Goal: Task Accomplishment & Management: Manage account settings

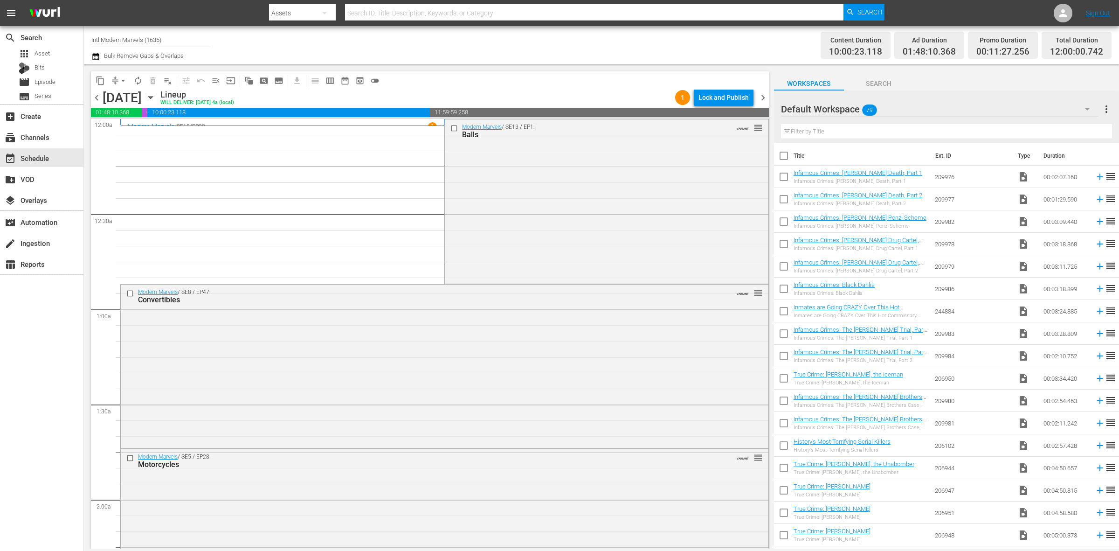
click at [544, 54] on div "Channel Title Intl Modern Marvels (1635) Bulk Remove Gaps & Overlaps" at bounding box center [369, 45] width 556 height 34
click at [492, 54] on div "Channel Title Intl Modern Marvels (1635) Bulk Remove Gaps & Overlaps" at bounding box center [369, 45] width 556 height 34
click at [137, 82] on span "autorenew_outlined" at bounding box center [137, 80] width 9 height 9
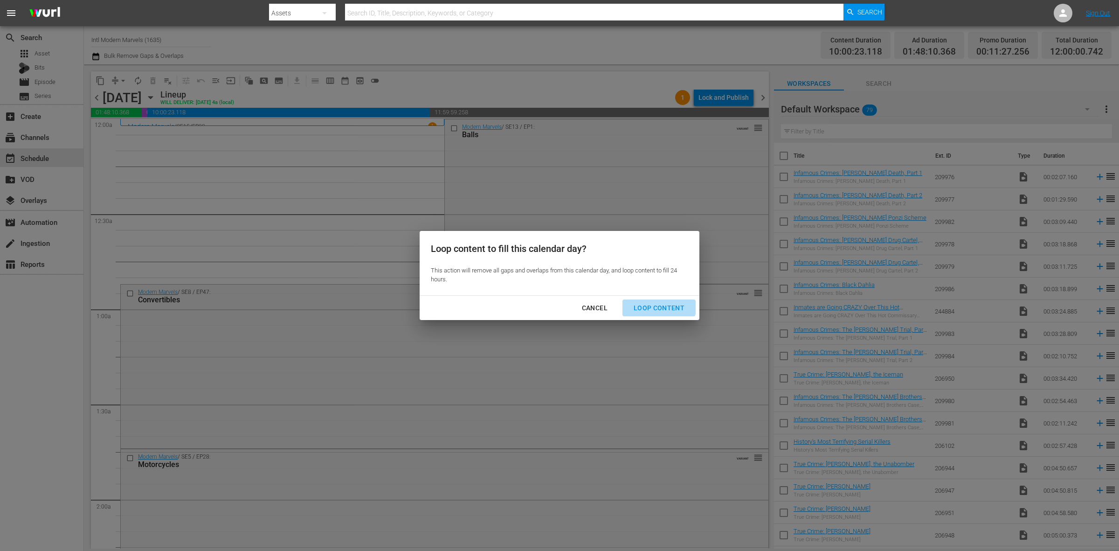
click at [657, 301] on button "Loop Content" at bounding box center [659, 307] width 73 height 17
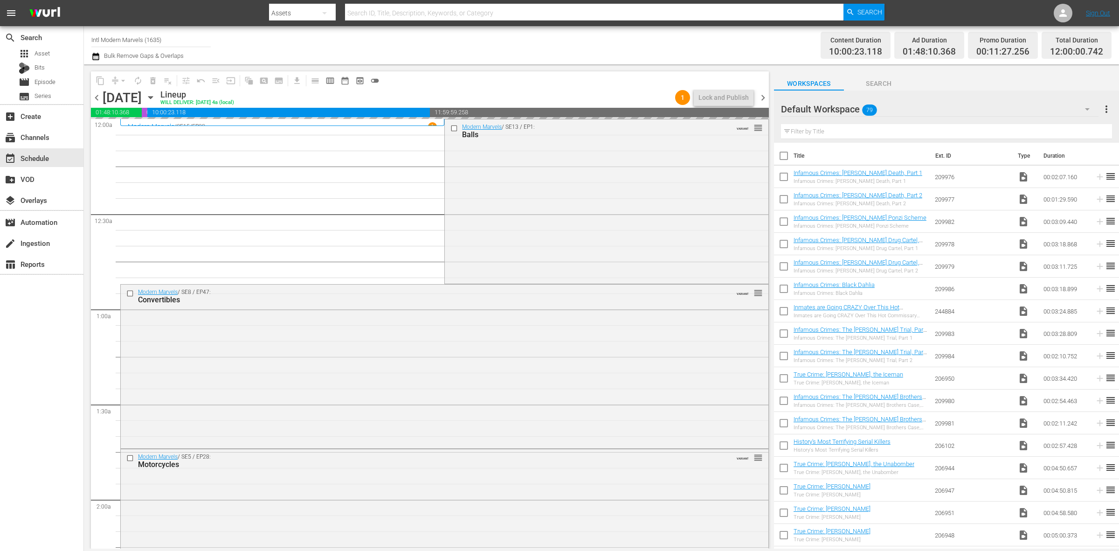
click at [506, 49] on div "Channel Title Intl Modern Marvels (1635) Bulk Remove Gaps & Overlaps" at bounding box center [369, 45] width 556 height 34
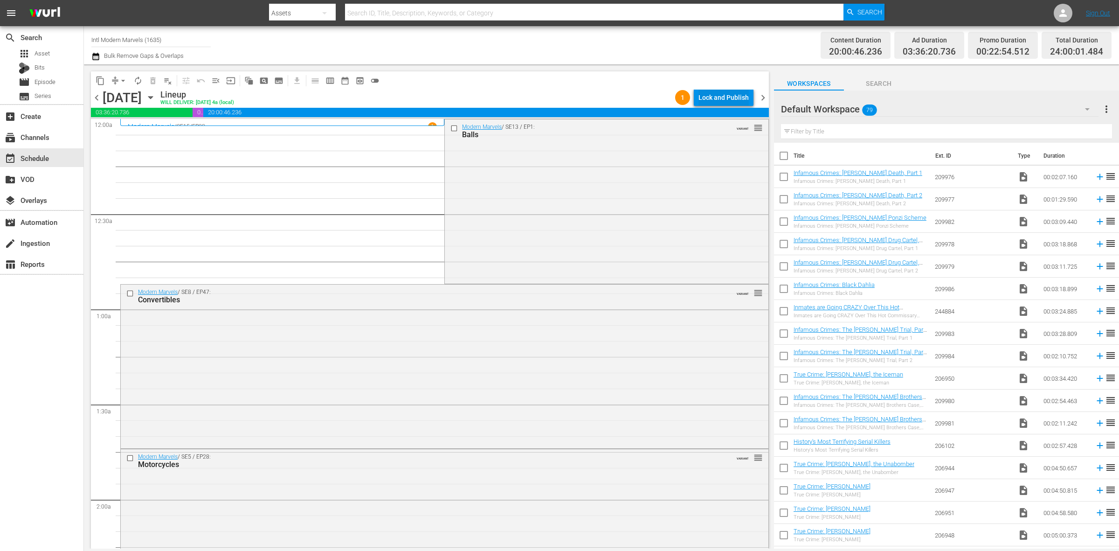
click at [731, 103] on div "Lock and Publish" at bounding box center [724, 97] width 50 height 17
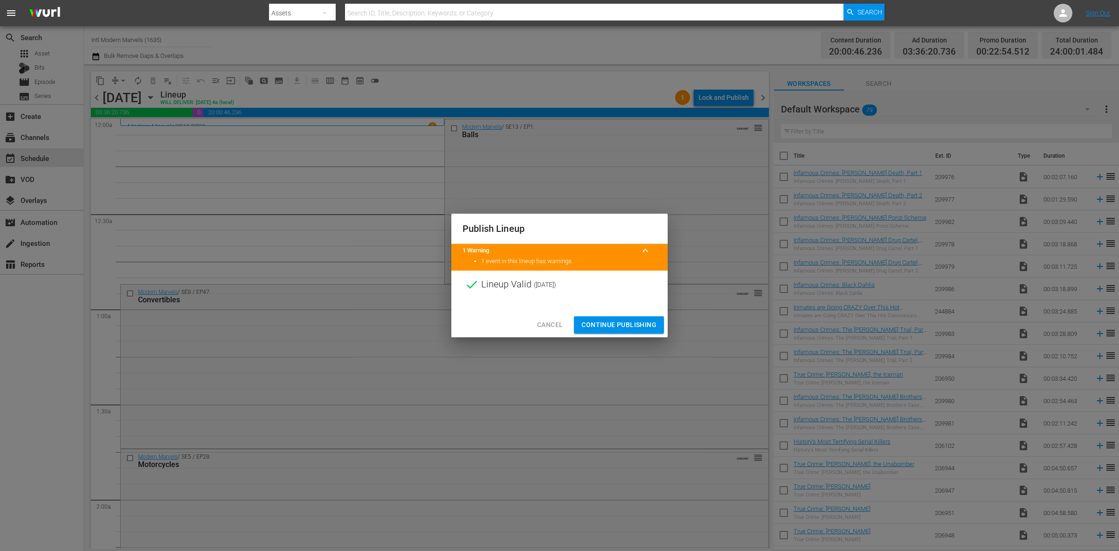
click at [635, 320] on span "Continue Publishing" at bounding box center [619, 325] width 75 height 12
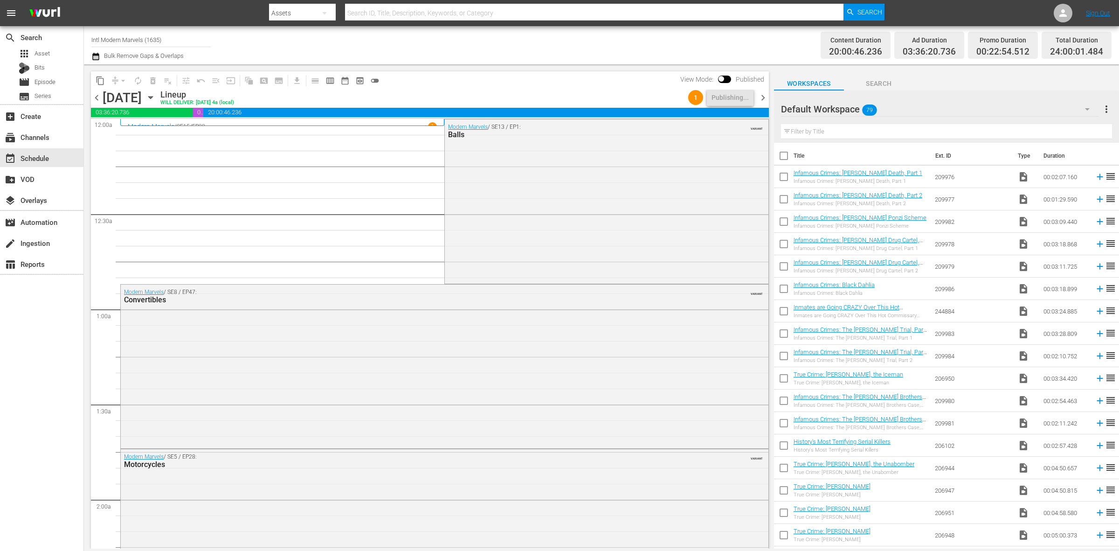
click at [408, 49] on div "Channel Title Intl Modern Marvels (1635) Bulk Remove Gaps & Overlaps" at bounding box center [369, 45] width 556 height 34
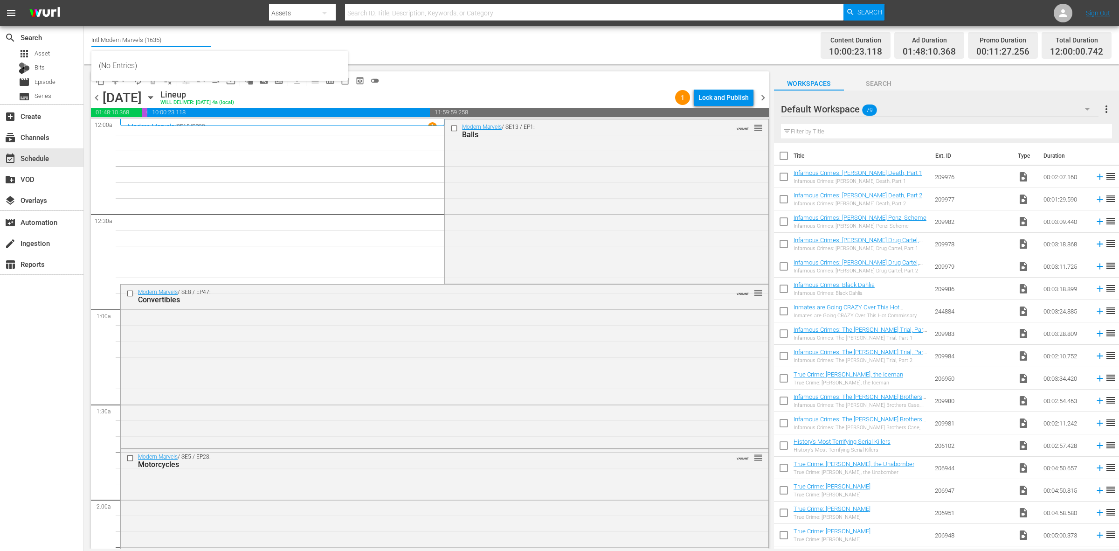
drag, startPoint x: 190, startPoint y: 40, endPoint x: -167, endPoint y: 12, distance: 358.3
click at [0, 12] on html "menu Search By Assets Search ID, Title, Description, Keywords, or Category Sear…" at bounding box center [559, 275] width 1119 height 551
click at [186, 64] on div "Road Renegades (1686 - aenetworks_roadrenegades_1)" at bounding box center [220, 66] width 242 height 22
type input "Road Renegades (1686 - aenetworks_roadrenegades_1)"
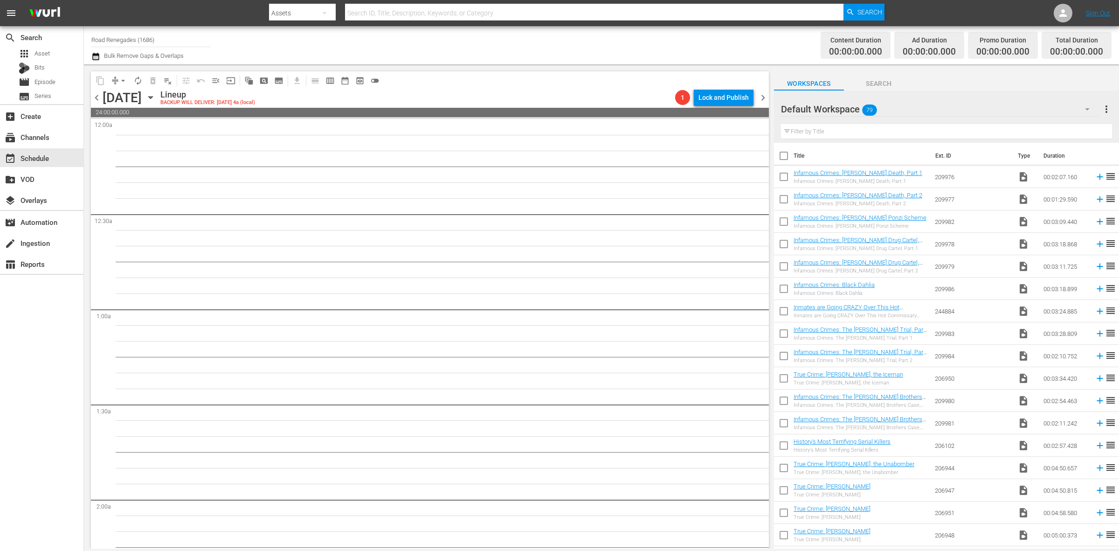
click at [156, 98] on icon "button" at bounding box center [150, 97] width 10 height 10
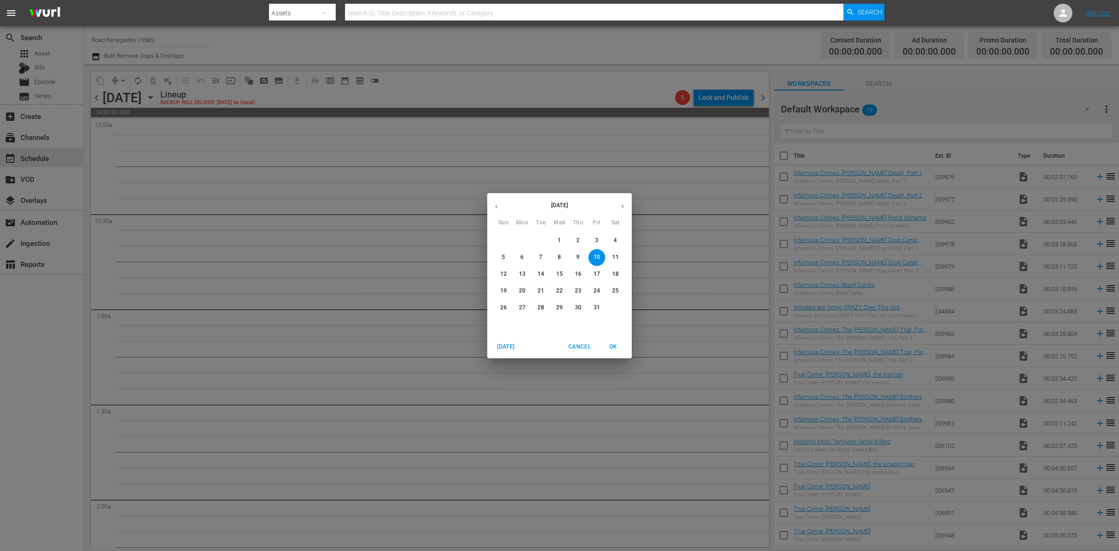
click at [491, 201] on button "button" at bounding box center [496, 206] width 18 height 18
click at [523, 308] on p "29" at bounding box center [522, 308] width 7 height 8
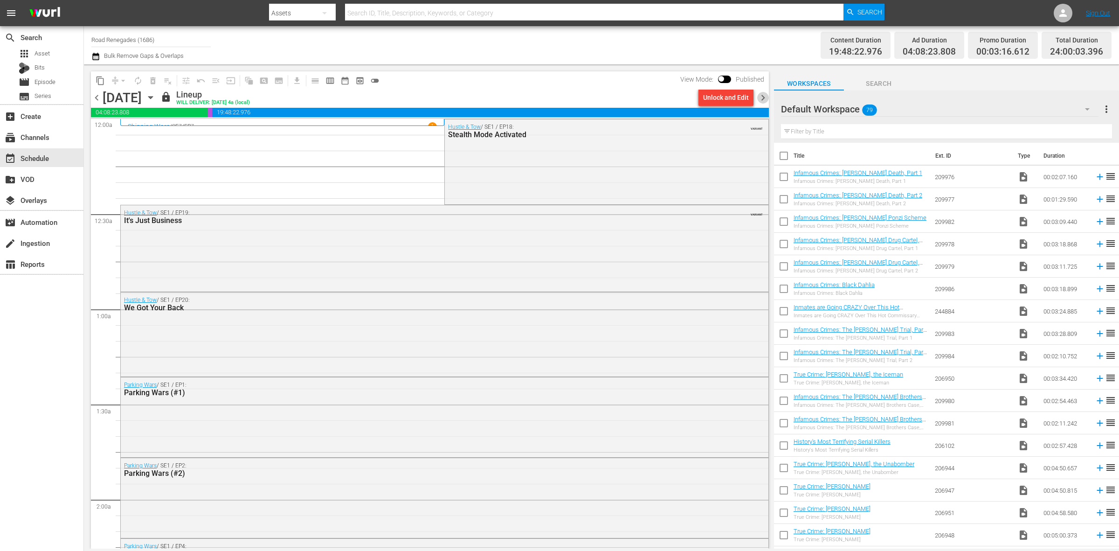
click at [768, 100] on span "chevron_right" at bounding box center [763, 98] width 12 height 12
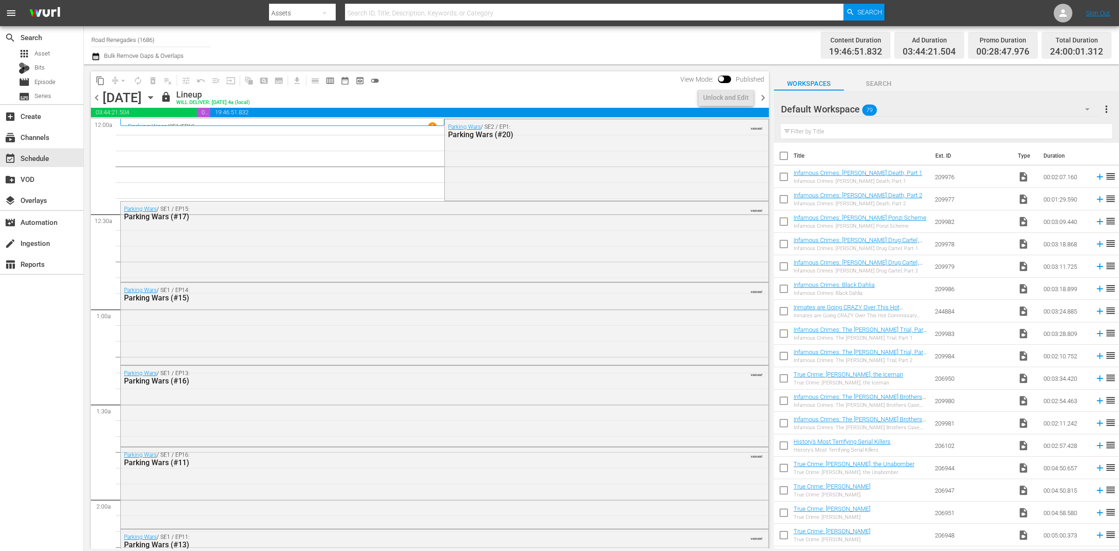
click at [768, 100] on span "chevron_right" at bounding box center [763, 98] width 12 height 12
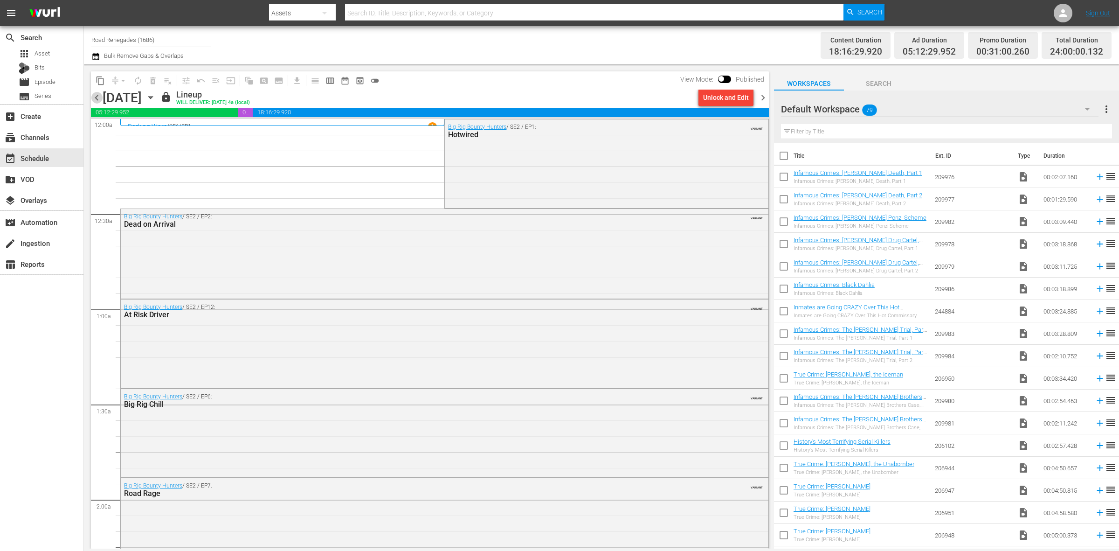
click at [96, 96] on span "chevron_left" at bounding box center [97, 98] width 12 height 12
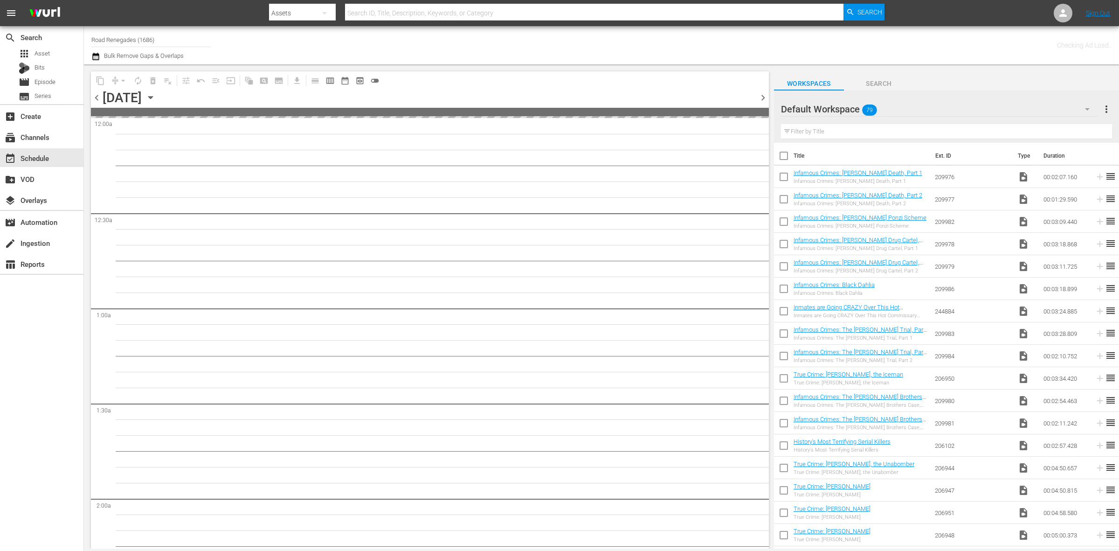
click at [96, 96] on span "chevron_left" at bounding box center [97, 98] width 12 height 12
click at [0, 35] on html "menu Search By Assets Search ID, Title, Description, Keywords, or Category Sear…" at bounding box center [559, 275] width 1119 height 551
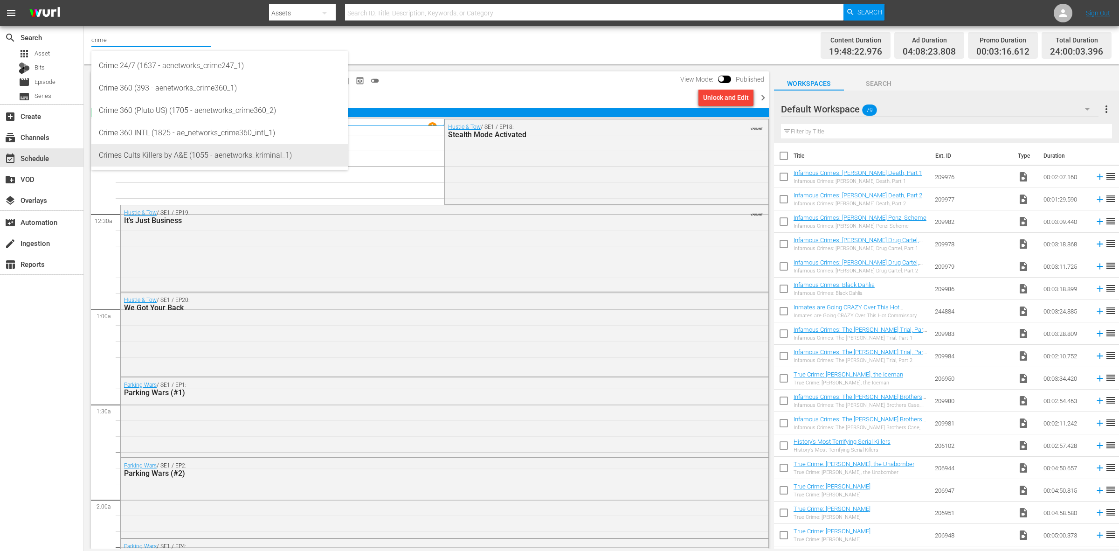
click at [270, 150] on div "Crimes Cults Killers by A&E (1055 - aenetworks_kriminal_1)" at bounding box center [220, 155] width 242 height 22
type input "Crimes Cults Killers by A&E (1055 - aenetworks_kriminal_1)"
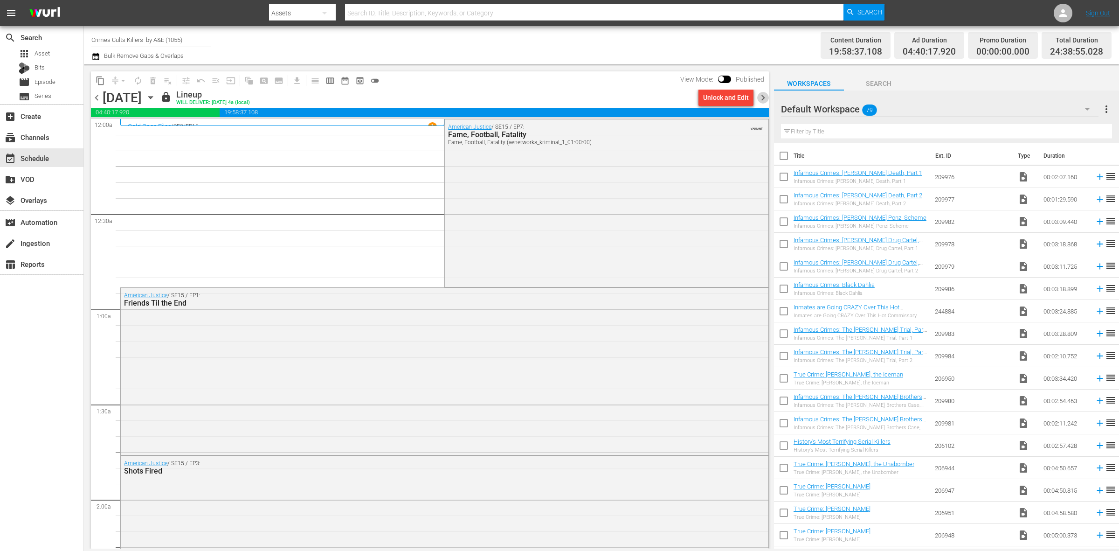
click at [760, 98] on span "chevron_right" at bounding box center [763, 98] width 12 height 12
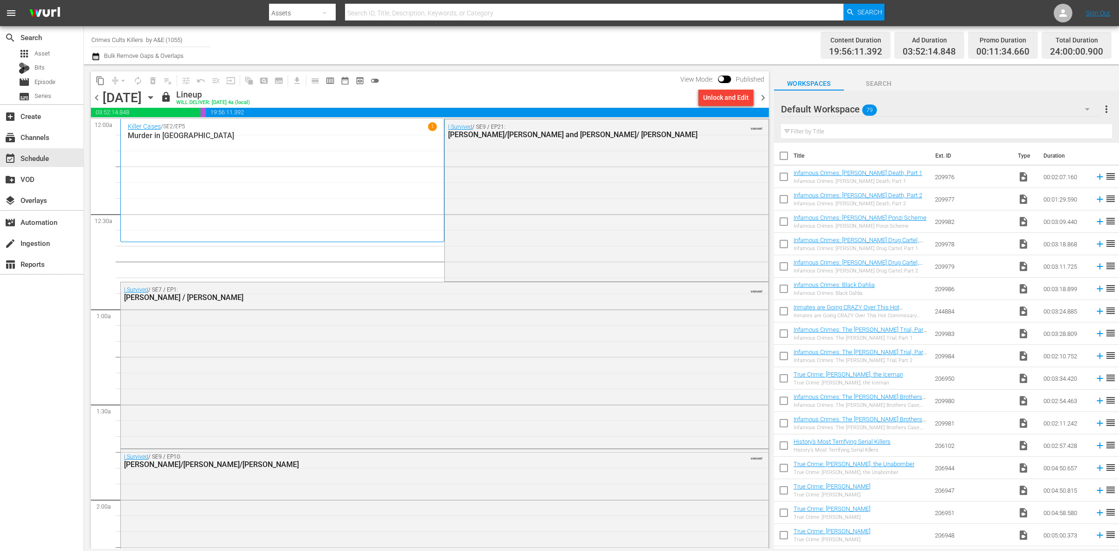
drag, startPoint x: 96, startPoint y: 98, endPoint x: 166, endPoint y: 98, distance: 69.9
click at [96, 98] on span "chevron_left" at bounding box center [97, 98] width 12 height 12
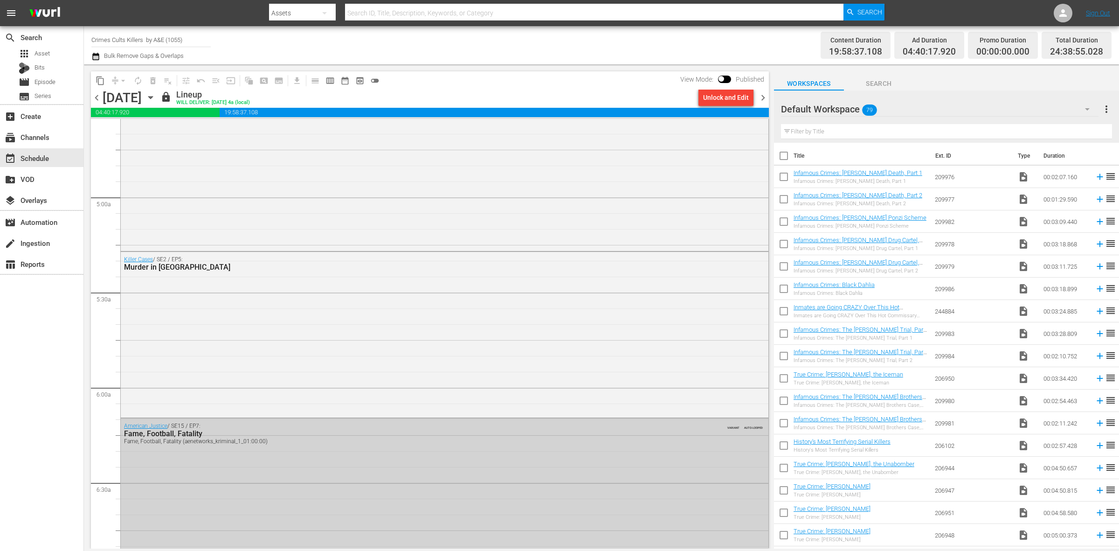
scroll to position [874, 0]
click at [210, 348] on div "Killer Cases / SE2 / EP5: Murder in [GEOGRAPHIC_DATA]" at bounding box center [445, 332] width 648 height 164
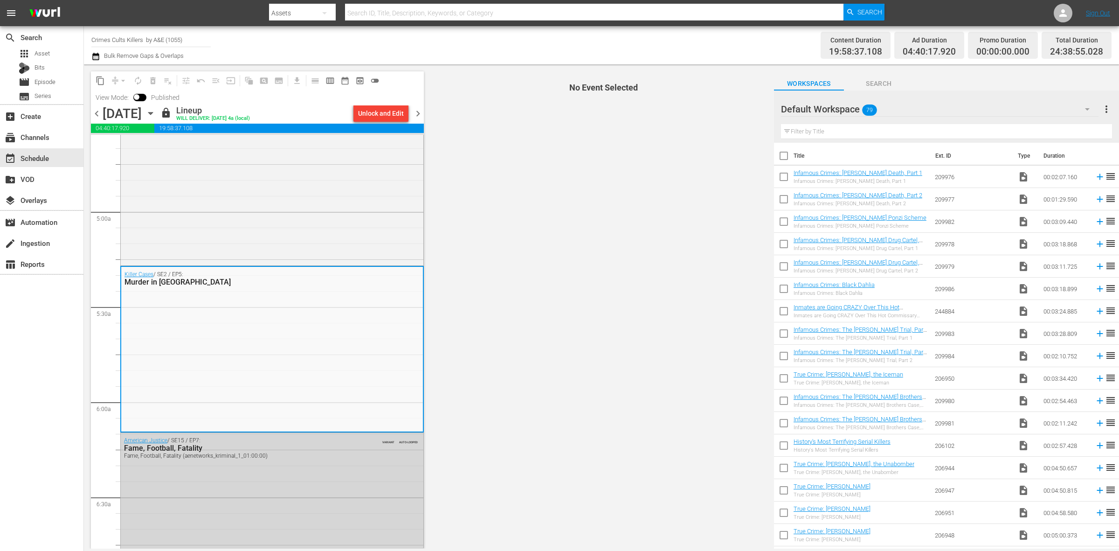
click at [459, 42] on div "Channel Title Crimes Cults Killers by A&E (1055) Bulk Remove Gaps & Overlaps" at bounding box center [369, 45] width 556 height 34
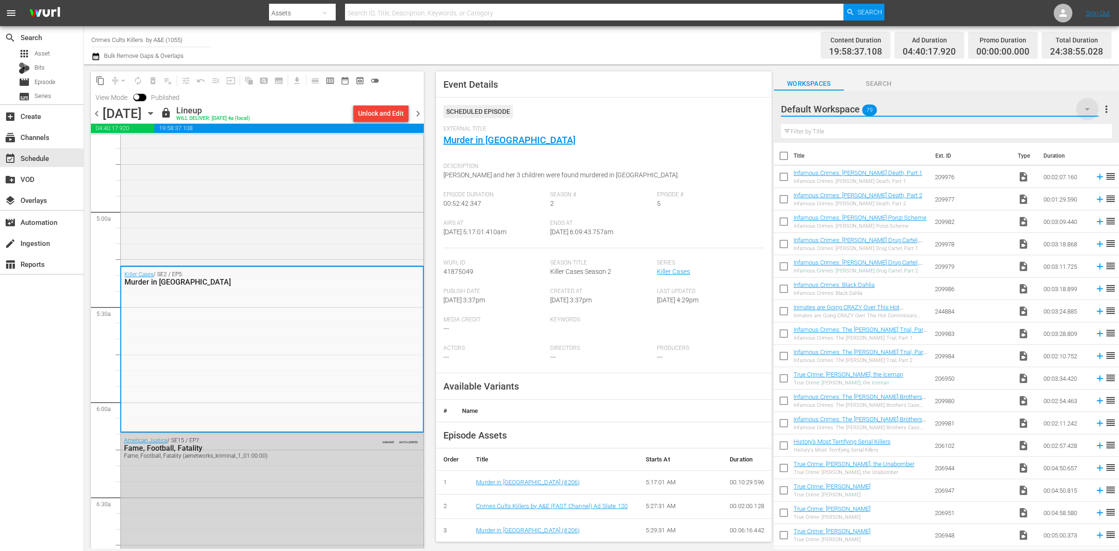
click at [1090, 111] on icon "button" at bounding box center [1087, 109] width 11 height 11
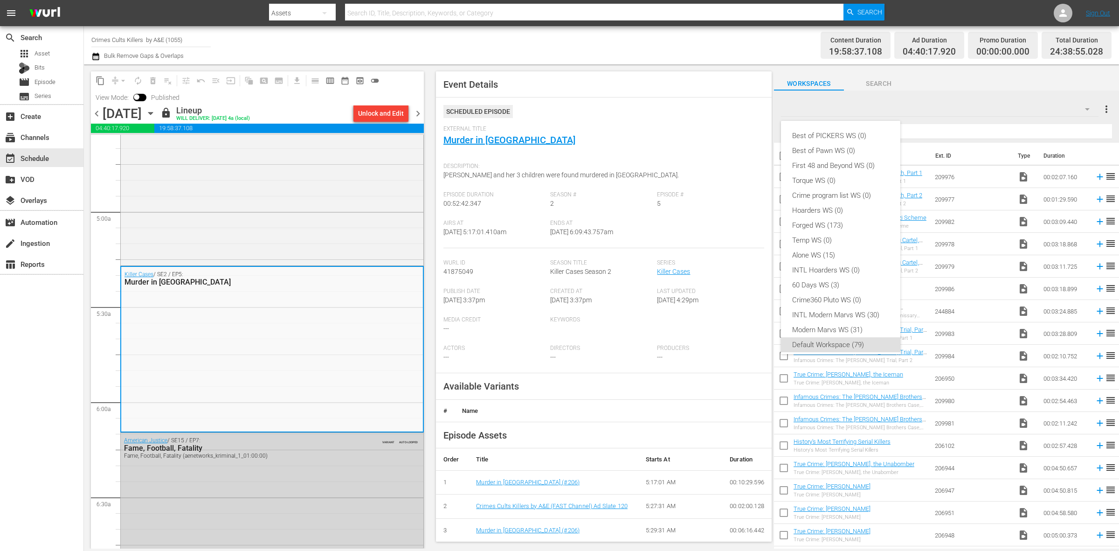
scroll to position [6, 0]
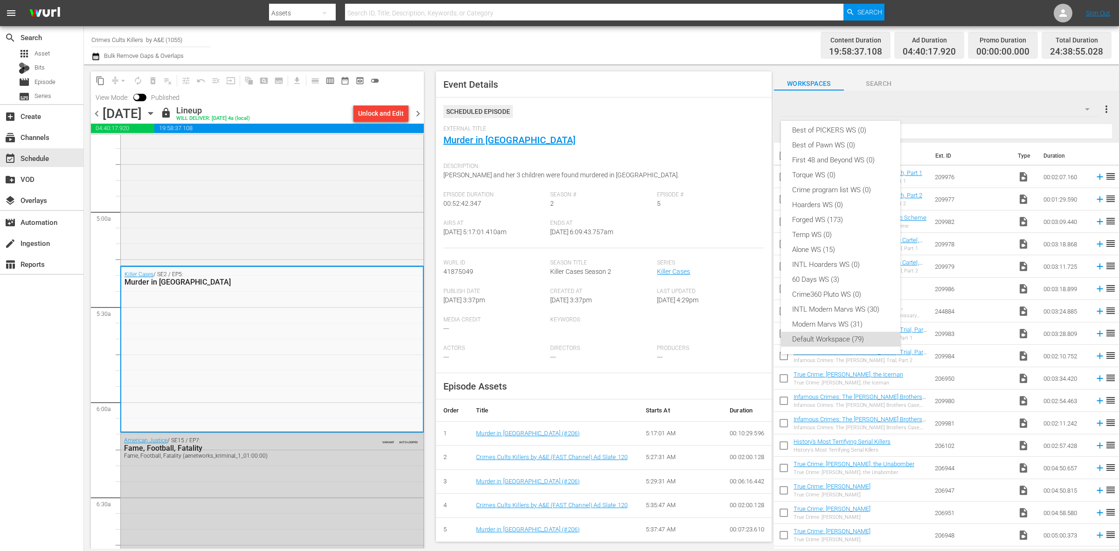
click at [646, 40] on div "Best of PICKERS WS (0) Best of Pawn WS (0) First 48 and Beyond WS (0) Torque WS…" at bounding box center [559, 275] width 1119 height 551
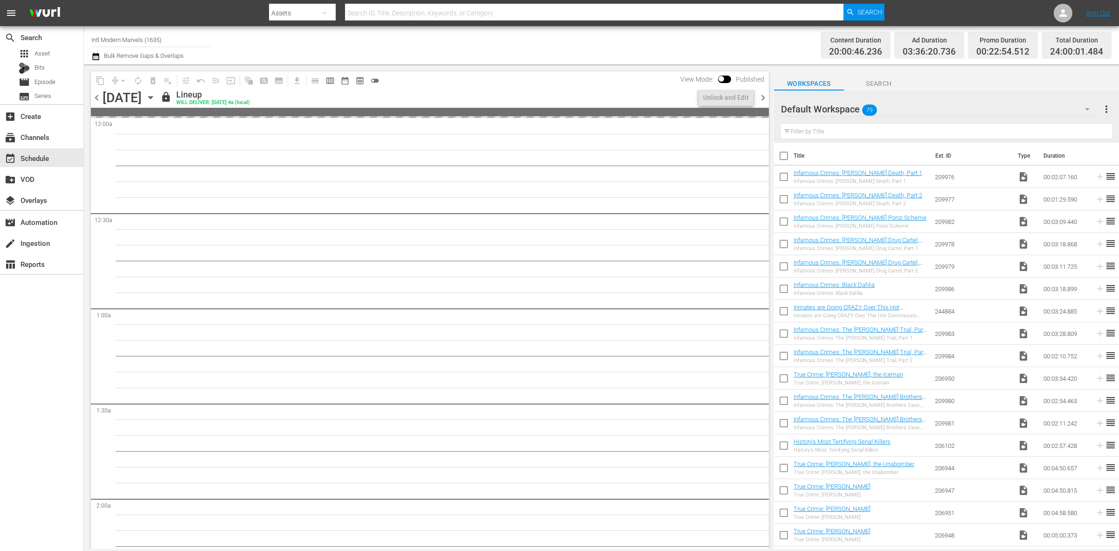
click at [502, 37] on div "Channel Title Intl Modern Marvels (1635) Bulk Remove Gaps & Overlaps" at bounding box center [369, 45] width 556 height 34
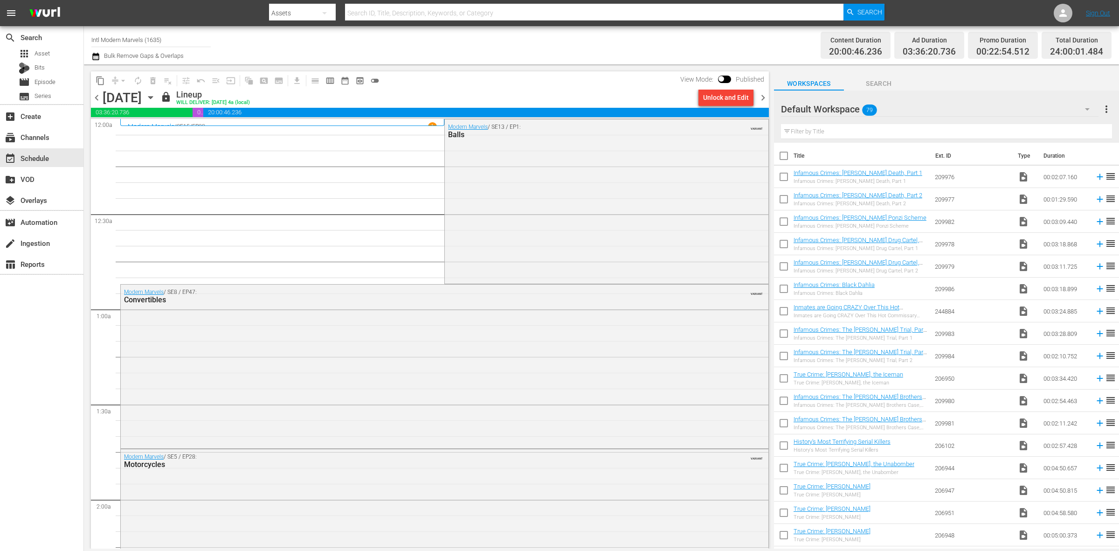
drag, startPoint x: 177, startPoint y: 39, endPoint x: -208, endPoint y: 28, distance: 385.8
click at [0, 28] on html "menu Search By Assets Search ID, Title, Description, Keywords, or Category Sear…" at bounding box center [559, 275] width 1119 height 551
click at [213, 62] on div "60 Days In Jail (International) (2077 - ae_networks_60daysininternational_1)" at bounding box center [220, 66] width 242 height 22
type input "60 Days In Jail (International) (2077 - ae_networks_60daysininternational_1)"
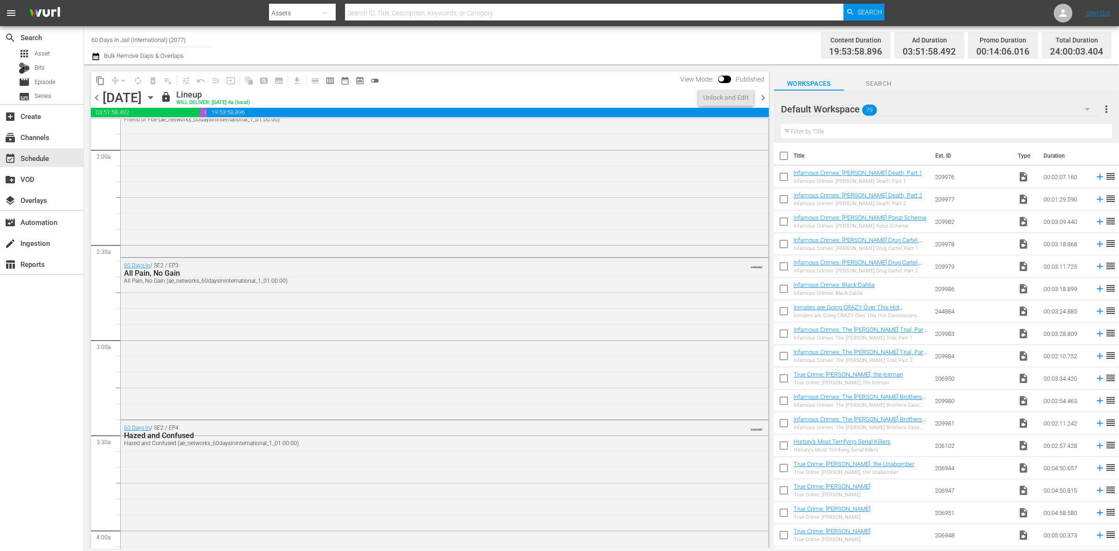
scroll to position [758, 0]
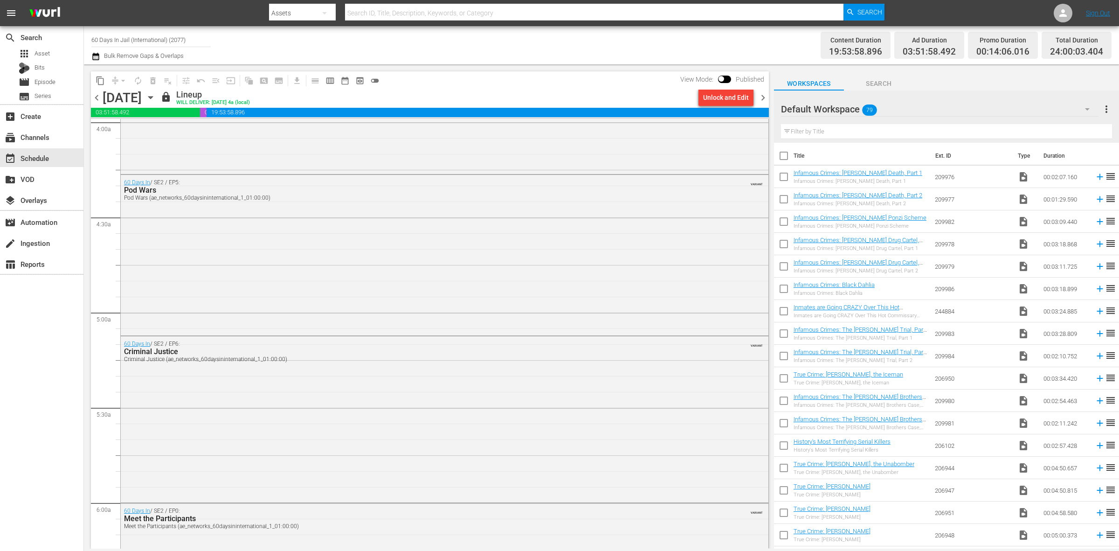
click at [481, 416] on div "60 Days In / SE2 / EP6: Criminal Justice Criminal Justice (ae_networks_60daysin…" at bounding box center [445, 418] width 648 height 164
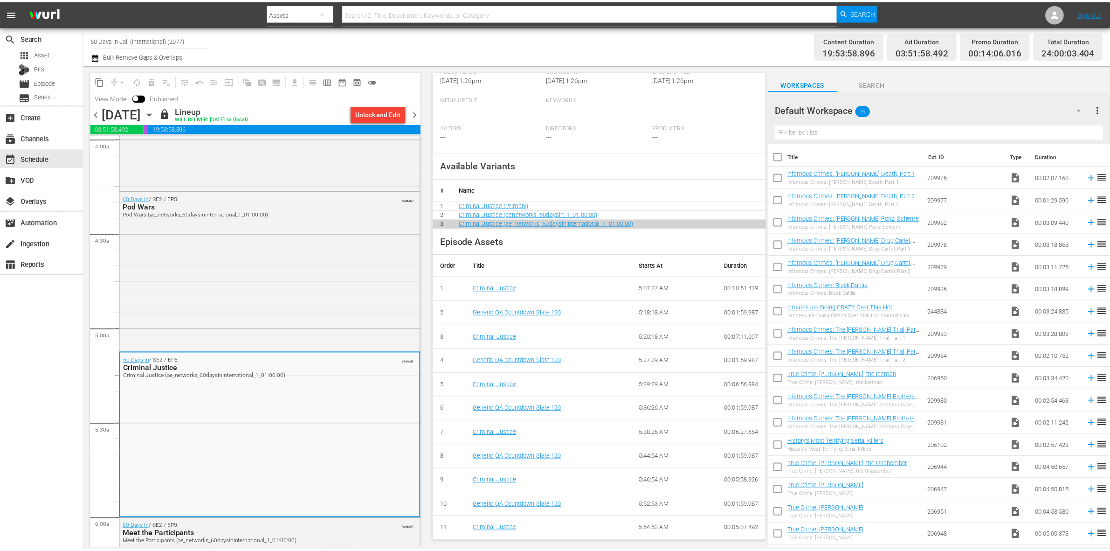
scroll to position [0, 0]
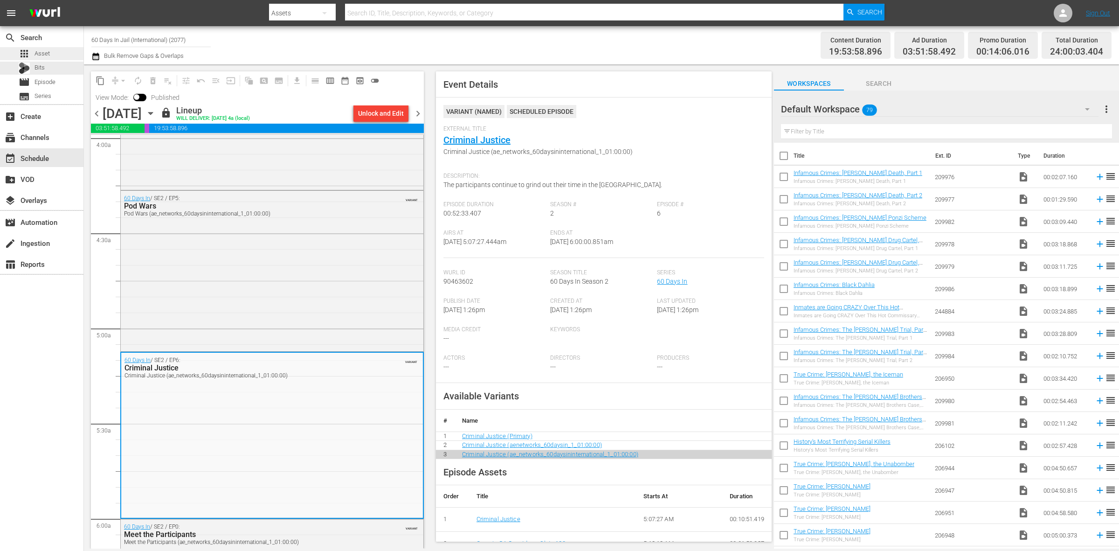
click at [42, 55] on span "Asset" at bounding box center [42, 53] width 15 height 9
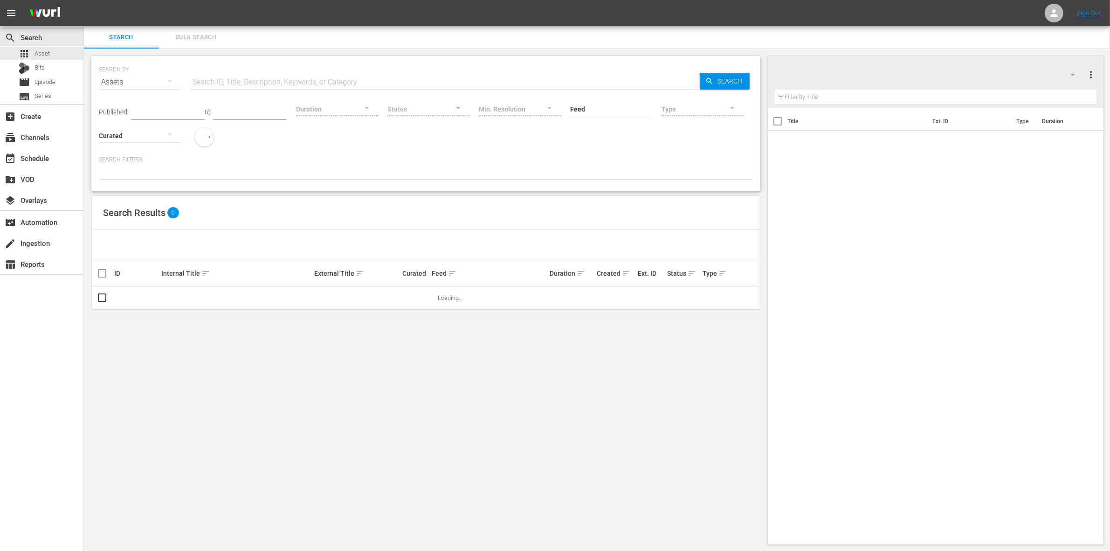
click at [301, 80] on input "text" at bounding box center [445, 82] width 510 height 22
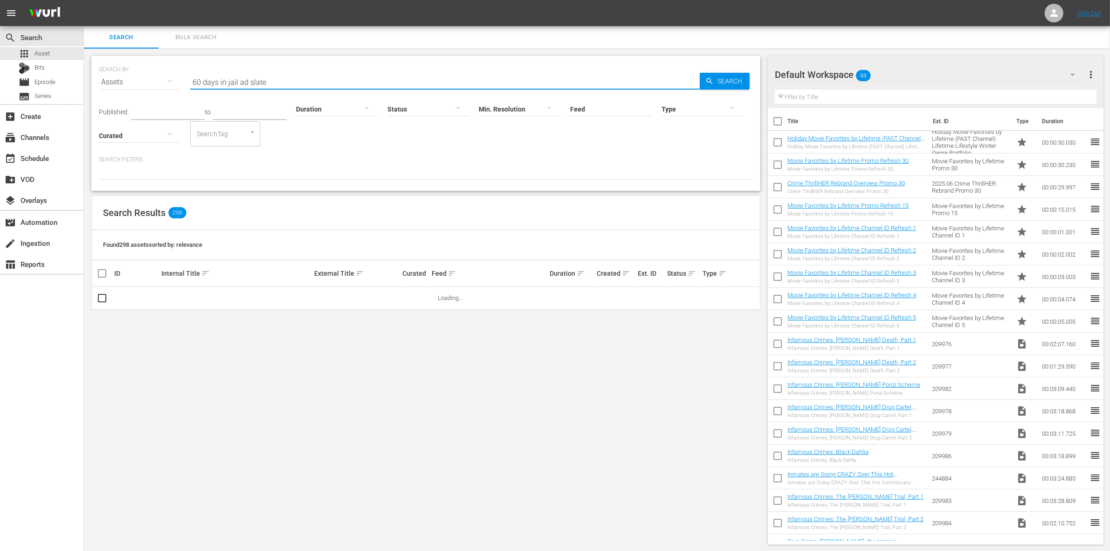
type input "60 days in jail ad slate"
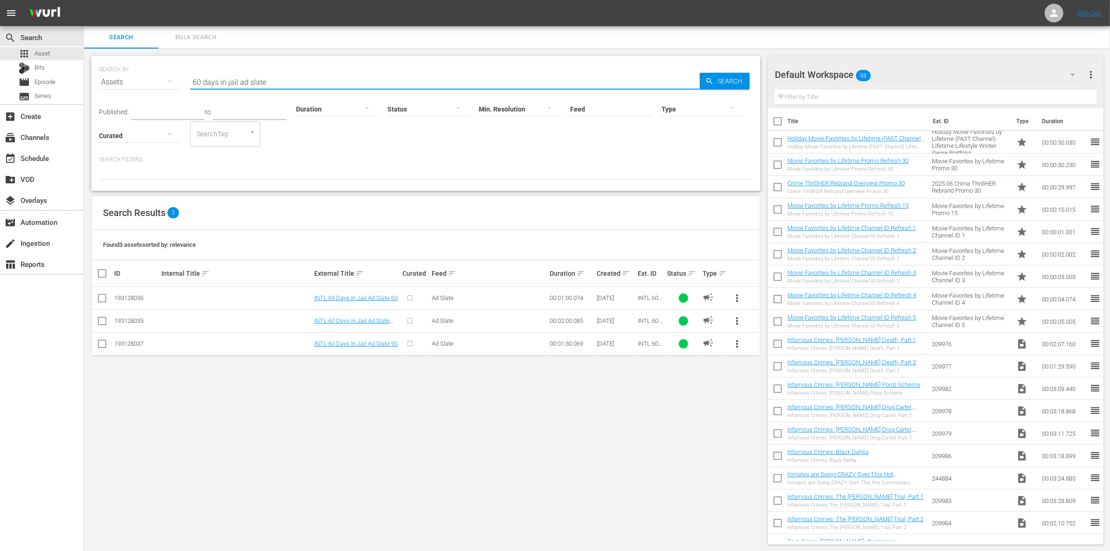
click at [328, 388] on div "SEARCH BY Search By Assets Search ID, Title, Description, Keywords, or Category…" at bounding box center [426, 299] width 684 height 503
click at [102, 320] on input "checkbox" at bounding box center [102, 322] width 11 height 11
checkbox input "true"
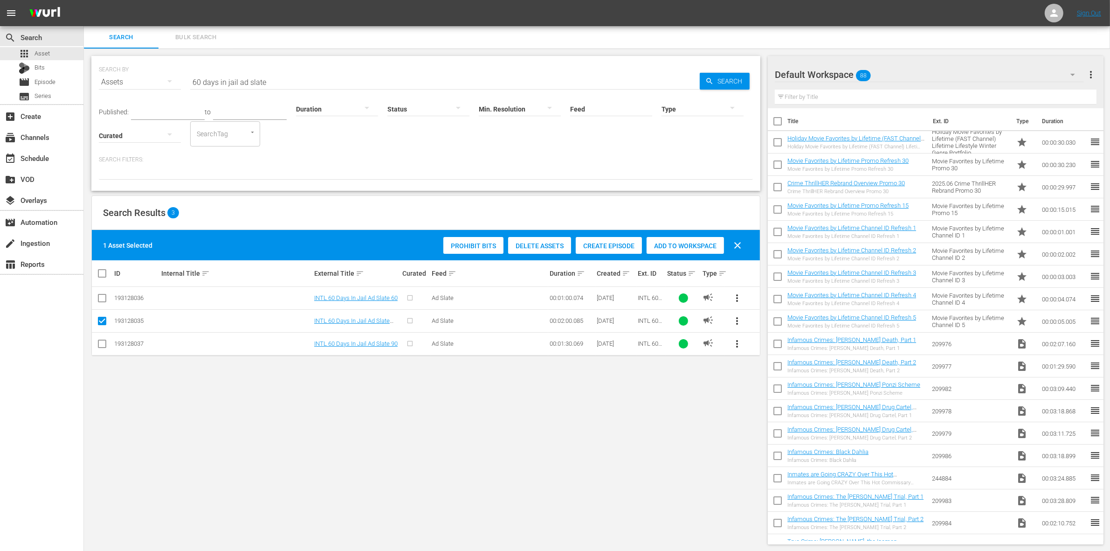
click at [913, 78] on div "Default Workspace 88" at bounding box center [929, 75] width 309 height 26
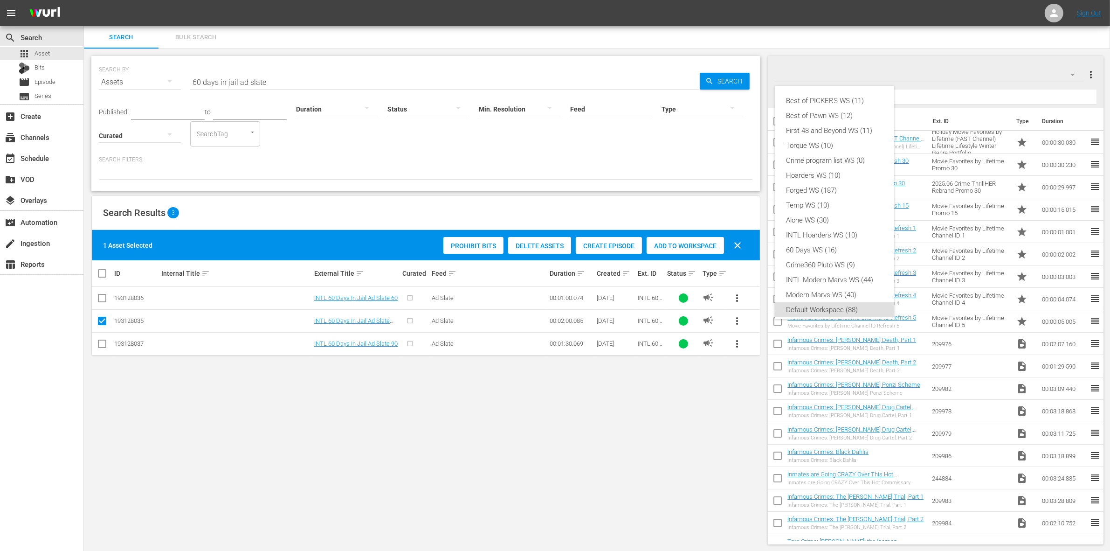
scroll to position [6, 0]
click at [838, 197] on div "Temp WS (10)" at bounding box center [834, 199] width 97 height 15
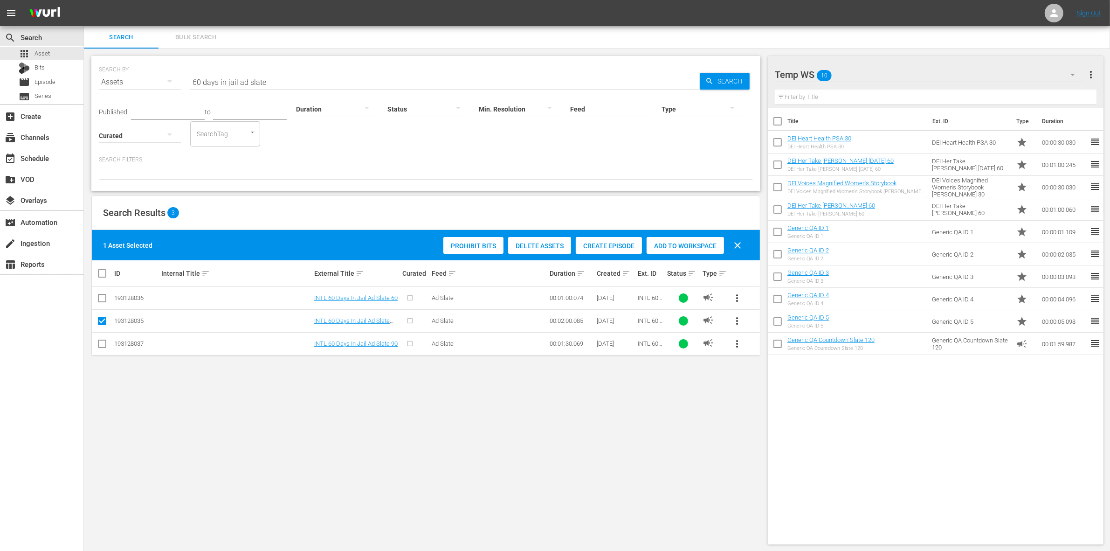
click at [866, 80] on div "Temp WS 10" at bounding box center [929, 75] width 309 height 26
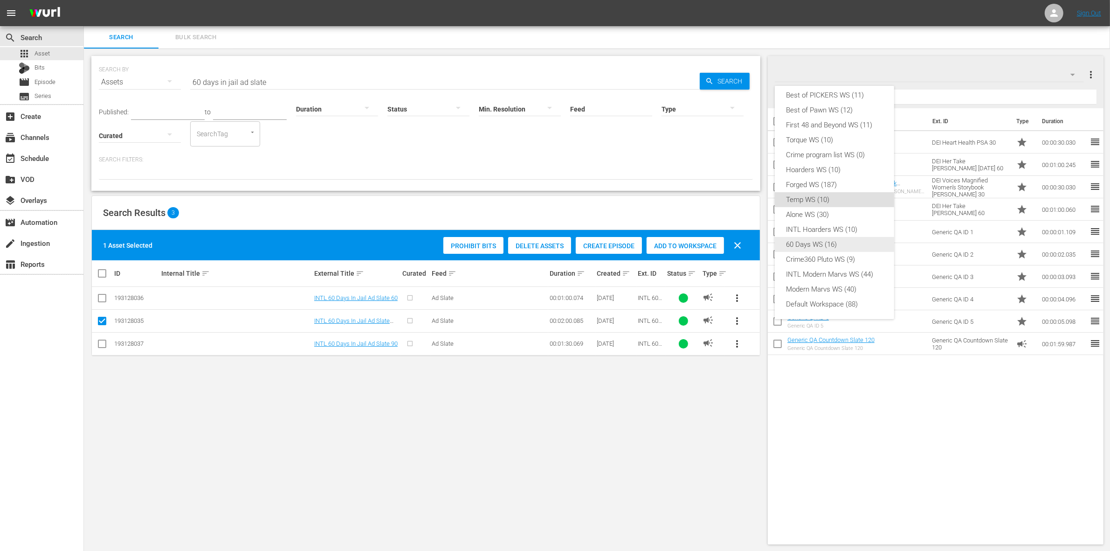
scroll to position [0, 0]
click at [945, 412] on div "Best of PICKERS WS (11) Best of Pawn WS (12) First 48 and Beyond WS (11) Torque…" at bounding box center [555, 275] width 1110 height 551
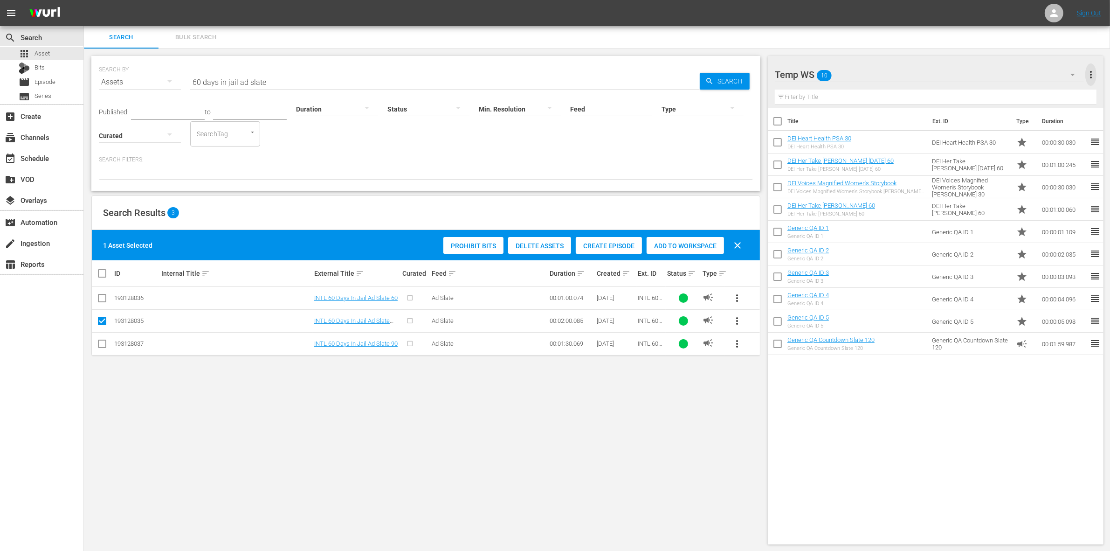
click at [1094, 75] on span "more_vert" at bounding box center [1091, 74] width 11 height 11
click at [1039, 71] on div "Add New Workspace" at bounding box center [1031, 75] width 110 height 17
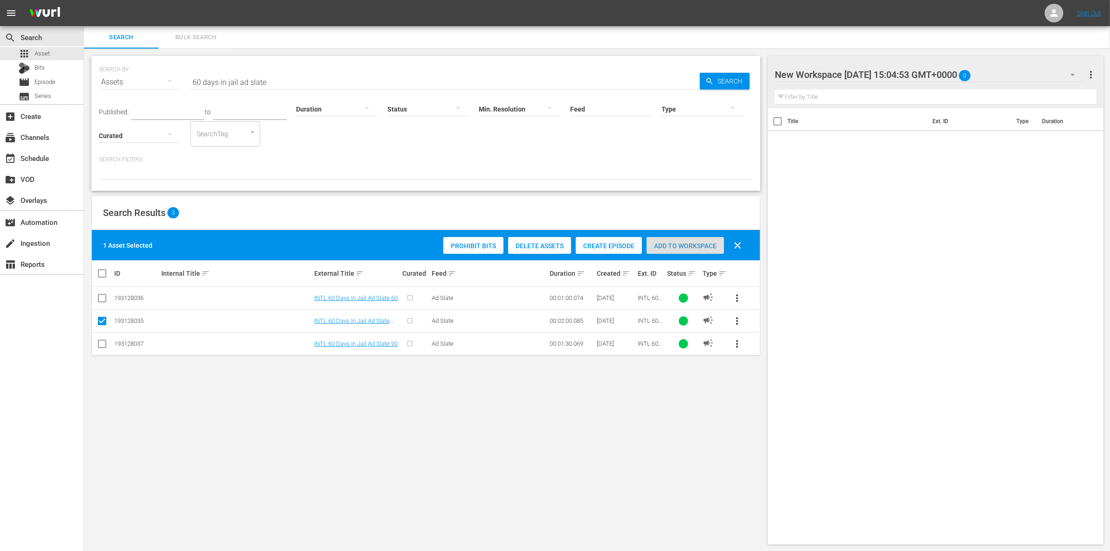
click at [676, 246] on span "Add to Workspace" at bounding box center [685, 245] width 77 height 7
